Goal: Find specific page/section: Find specific page/section

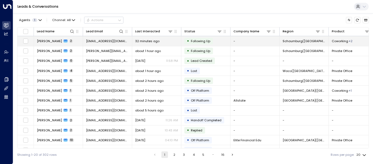
click at [90, 40] on span "[EMAIL_ADDRESS][DOMAIN_NAME]" at bounding box center [107, 41] width 43 height 4
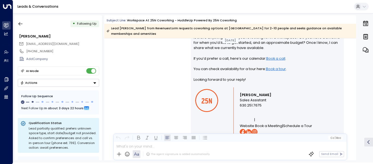
scroll to position [497, 0]
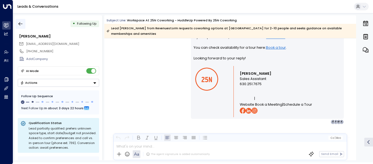
click at [22, 21] on icon "button" at bounding box center [20, 23] width 5 height 5
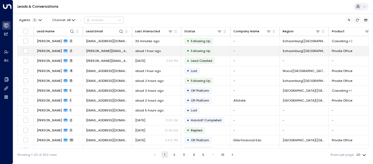
click at [48, 51] on span "[PERSON_NAME]" at bounding box center [49, 51] width 25 height 4
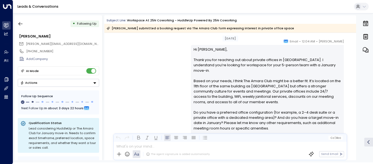
scroll to position [427, 0]
click at [24, 23] on button "button" at bounding box center [21, 24] width 10 height 10
